Goal: Browse casually

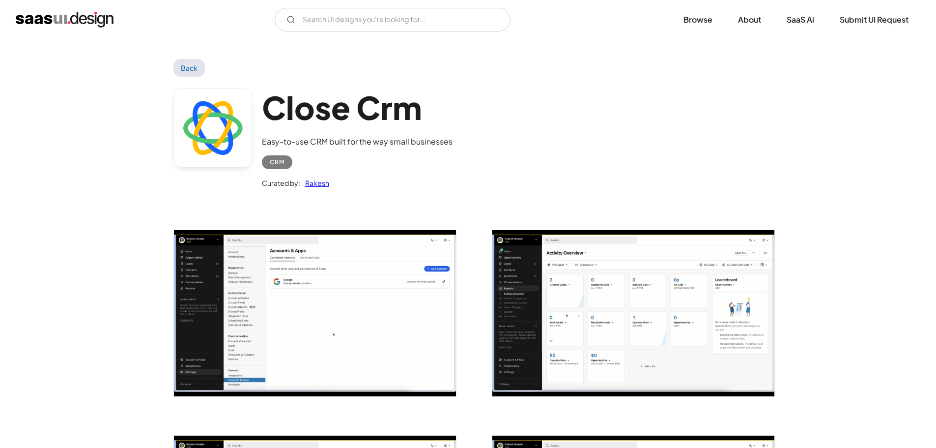
click at [462, 201] on div "Close Crm Easy-to-use CRM built for the way small businesses CRM Curated by: Ra…" at bounding box center [467, 141] width 589 height 128
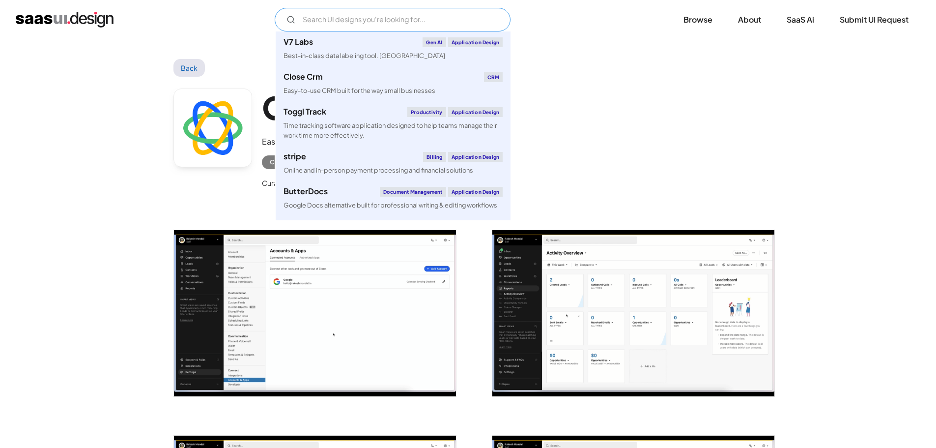
click at [368, 23] on input "Email Form" at bounding box center [393, 20] width 236 height 24
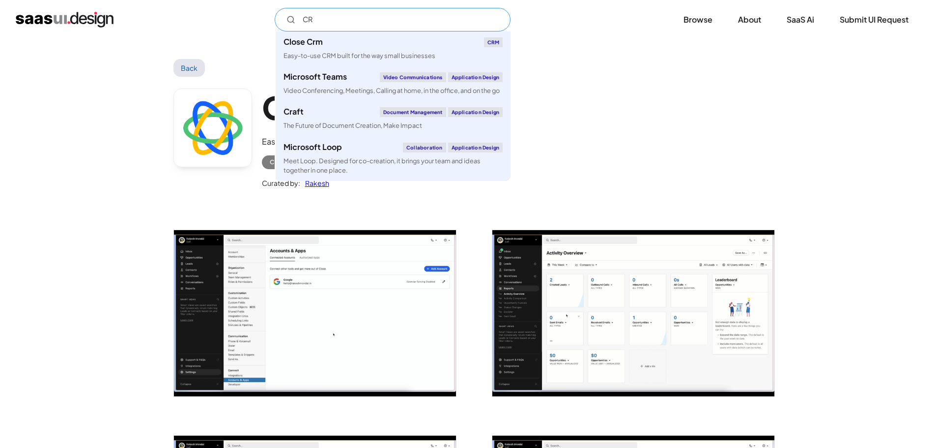
type input "CRM"
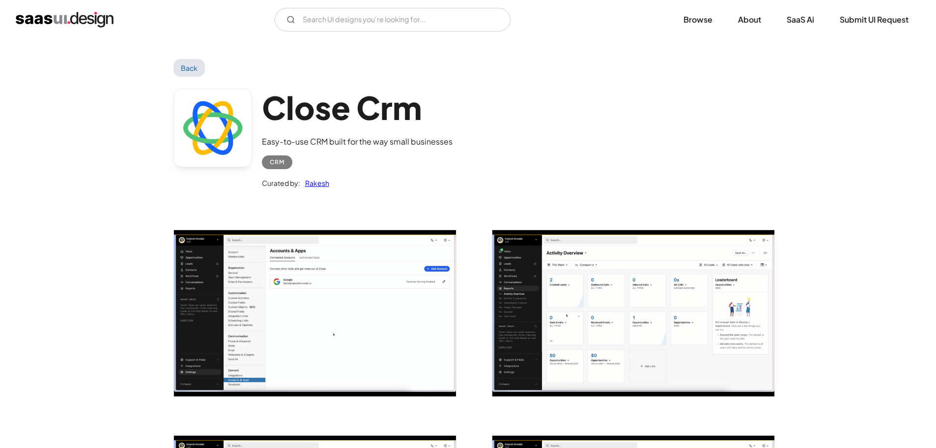
click at [182, 66] on link "Back" at bounding box center [189, 68] width 32 height 18
click at [690, 19] on link "Browse" at bounding box center [697, 20] width 53 height 22
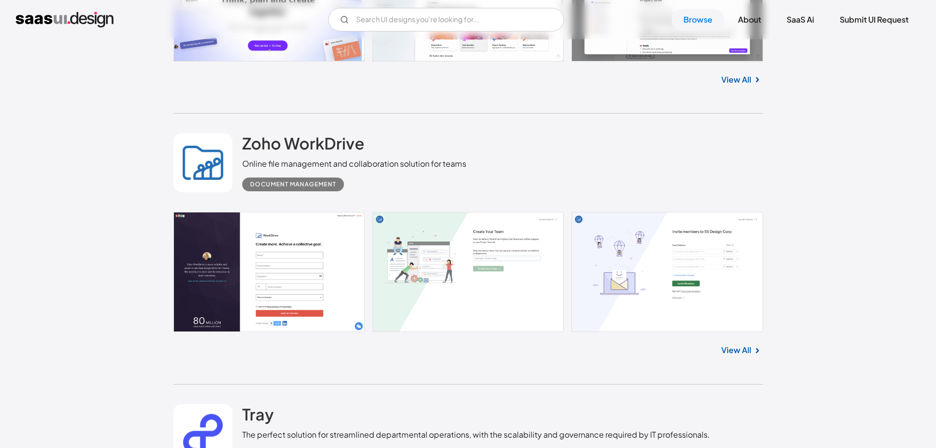
scroll to position [1523, 0]
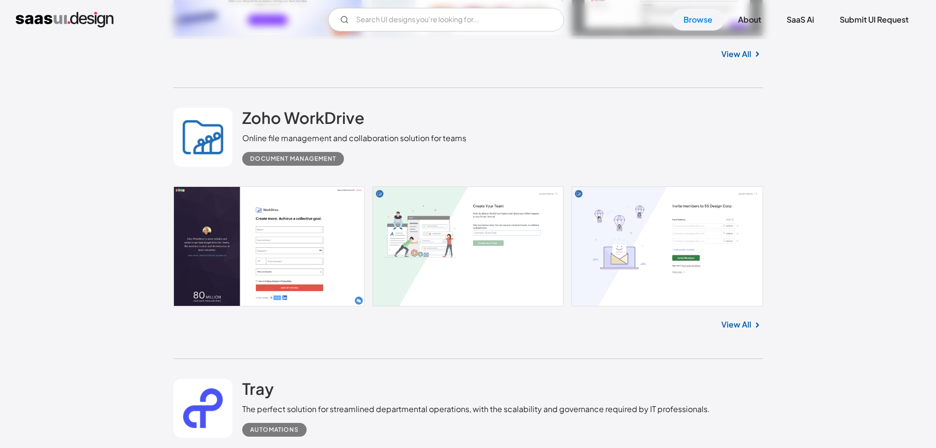
click at [490, 330] on div "View All" at bounding box center [467, 322] width 589 height 32
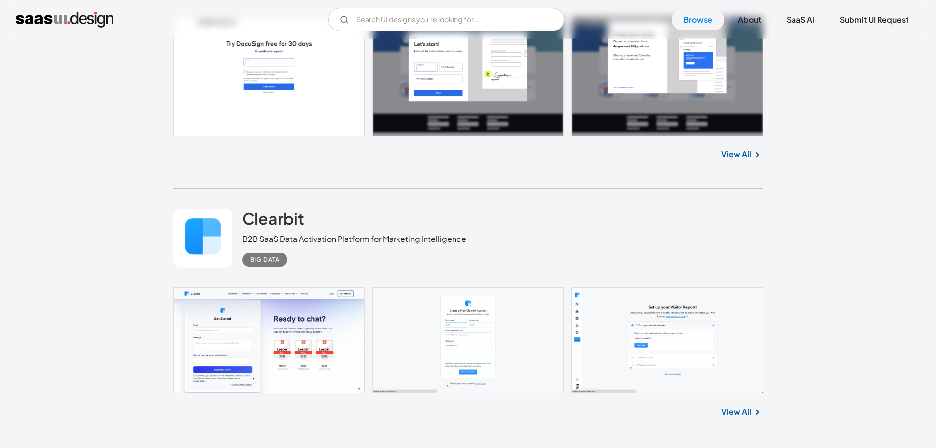
scroll to position [2505, 0]
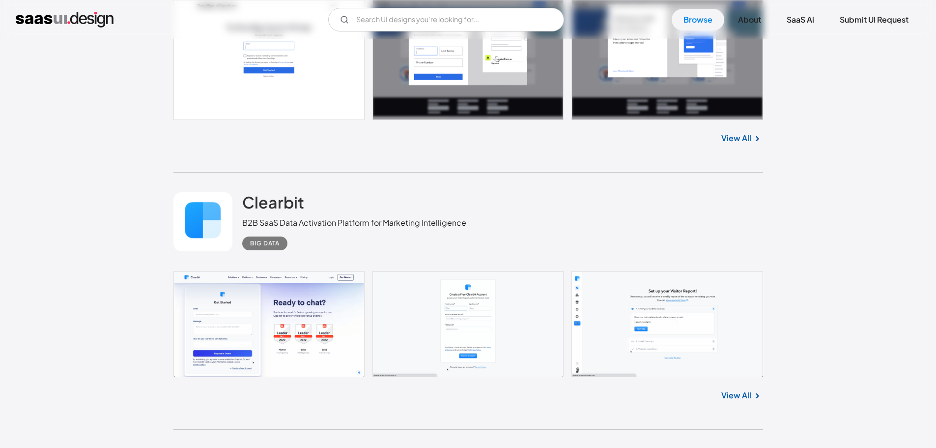
click at [490, 330] on link at bounding box center [467, 324] width 589 height 106
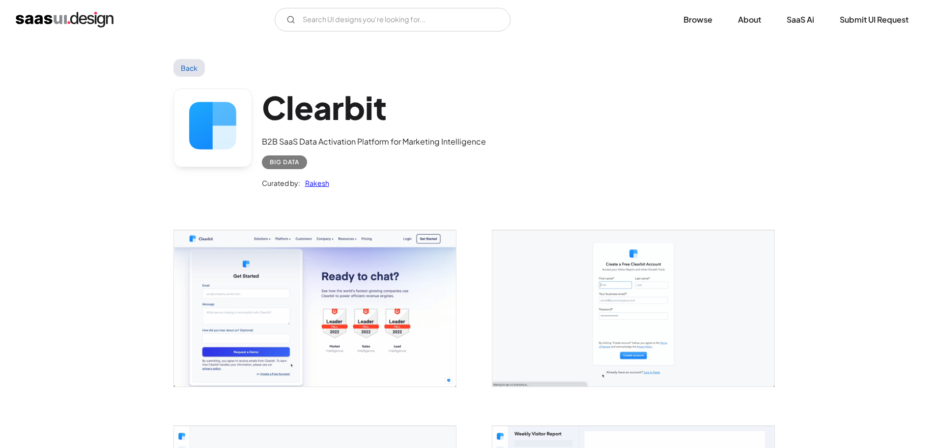
click at [480, 244] on div at bounding box center [627, 301] width 295 height 195
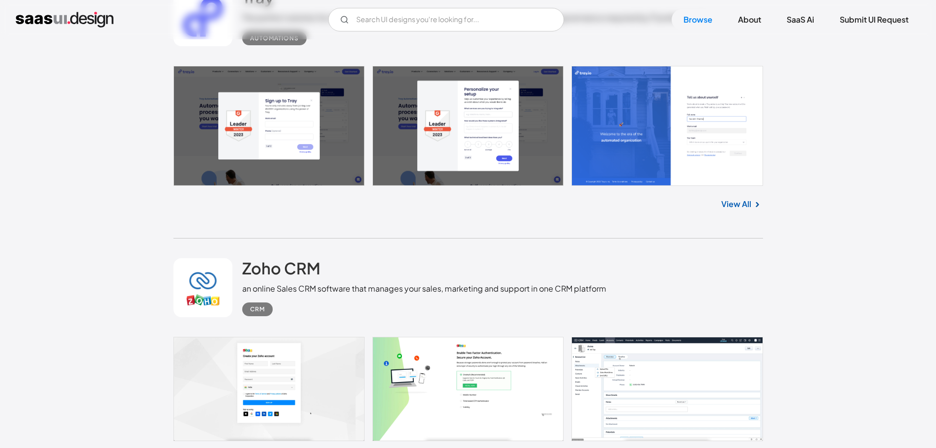
scroll to position [1899, 0]
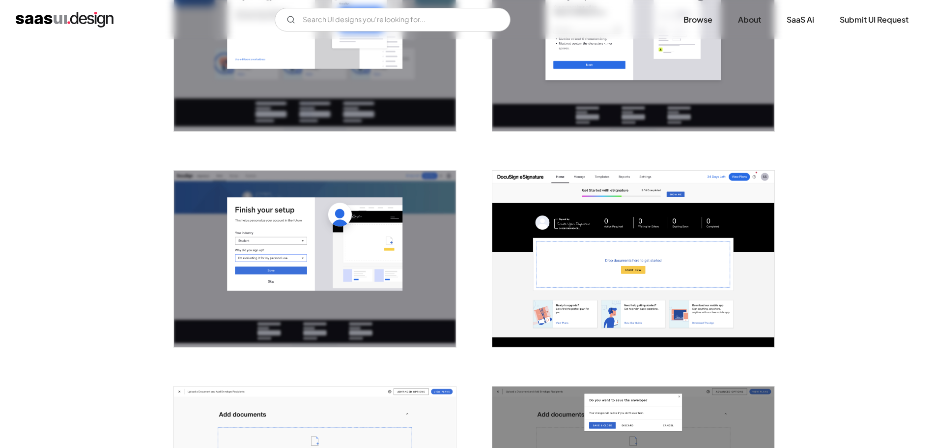
scroll to position [491, 0]
